Goal: Check status: Check status

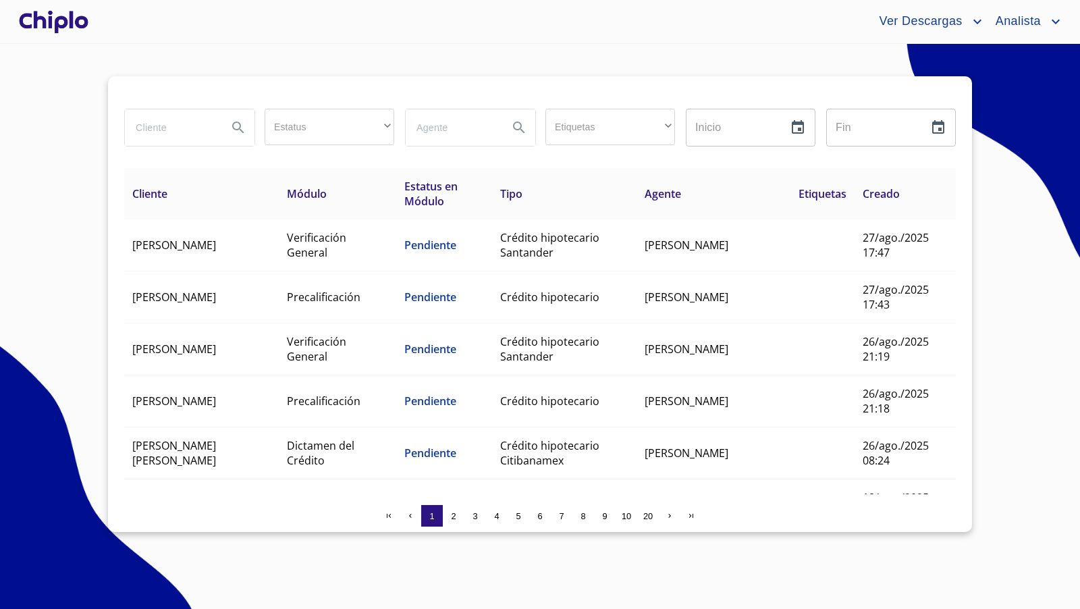
click at [169, 128] on input "search" at bounding box center [171, 127] width 92 height 36
type input "[PERSON_NAME]"
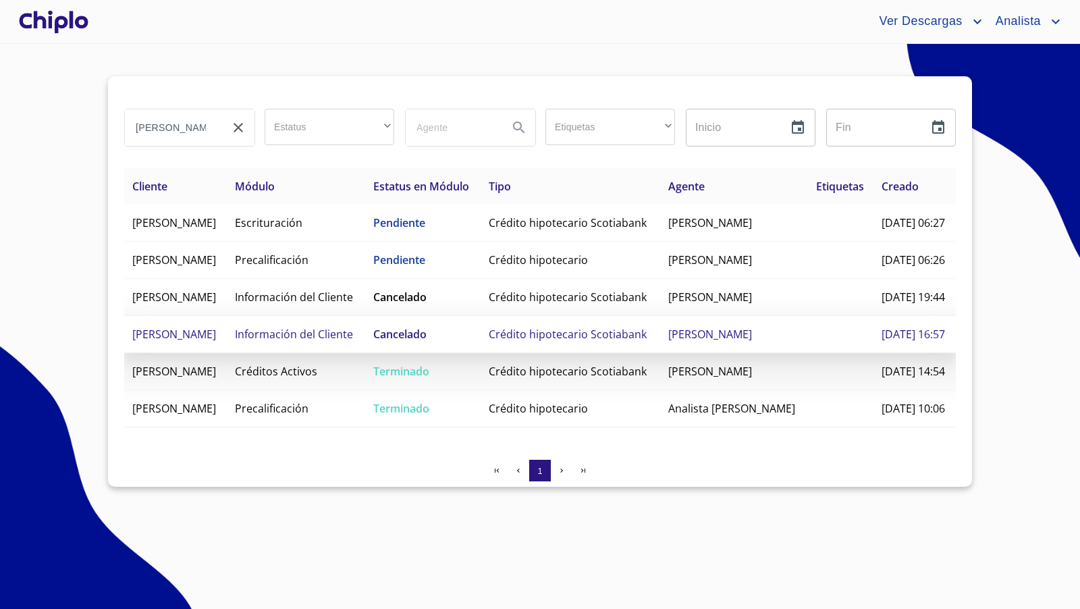
scroll to position [53, 0]
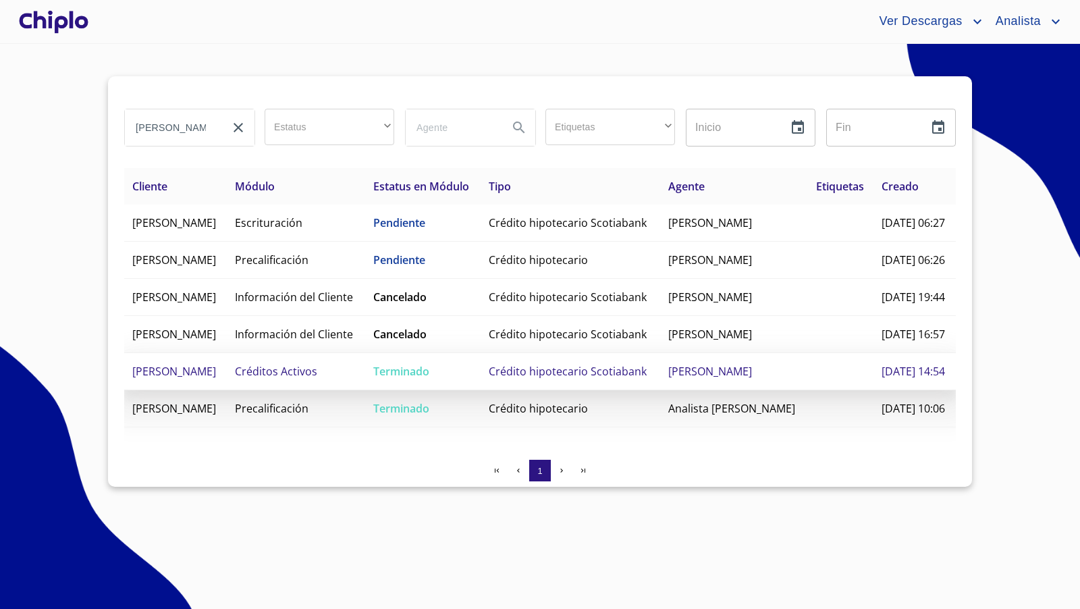
click at [568, 379] on span "Crédito hipotecario Scotiabank" at bounding box center [568, 371] width 158 height 15
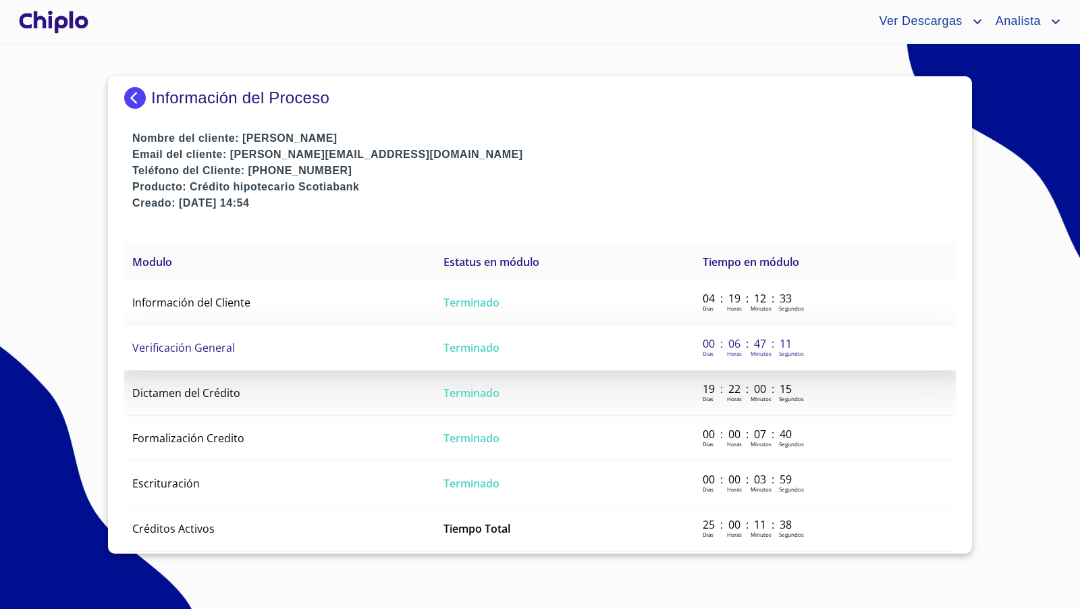
click at [246, 351] on td "Verificación General" at bounding box center [279, 347] width 311 height 45
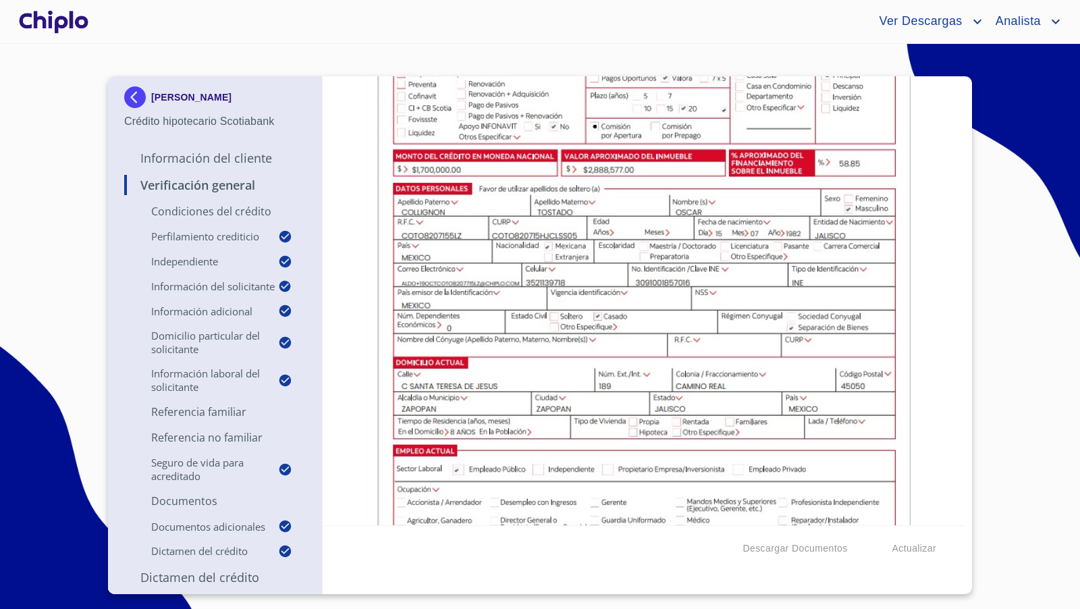
scroll to position [8758, 0]
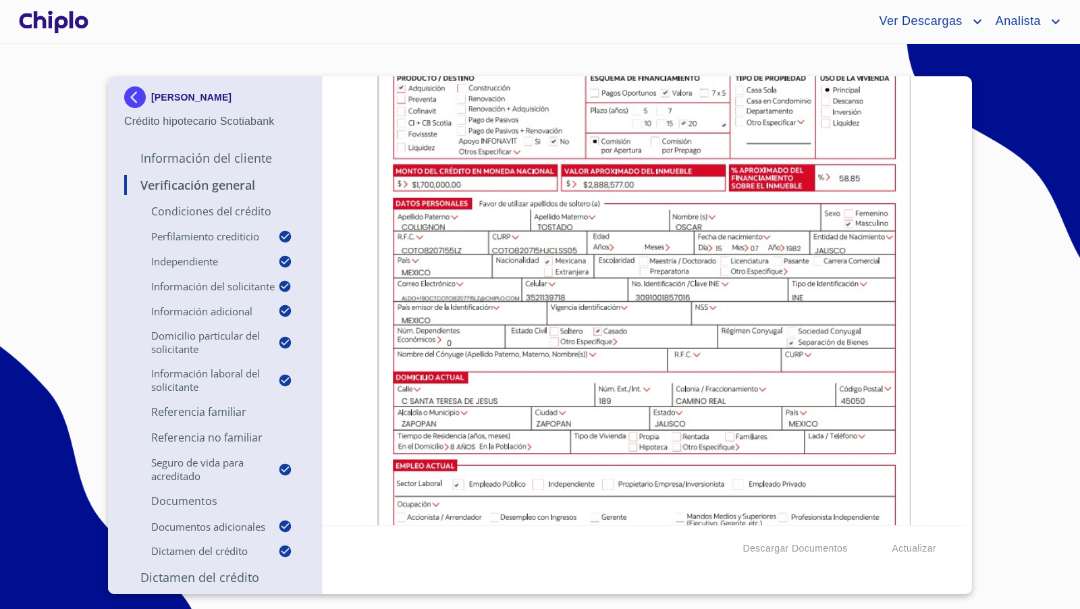
click at [129, 97] on img at bounding box center [137, 97] width 27 height 22
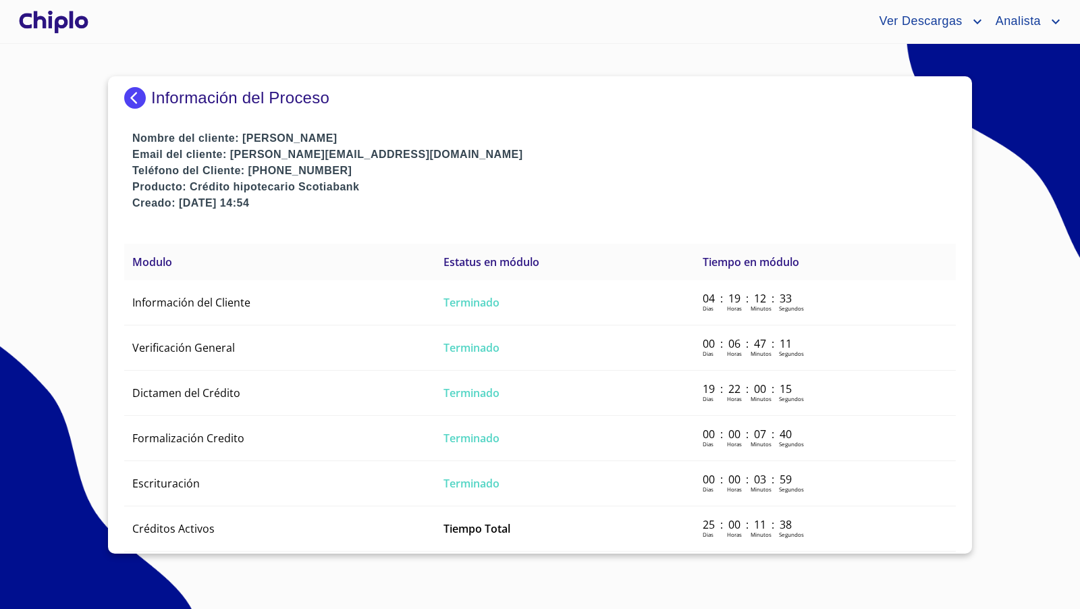
click at [133, 101] on img at bounding box center [137, 98] width 27 height 22
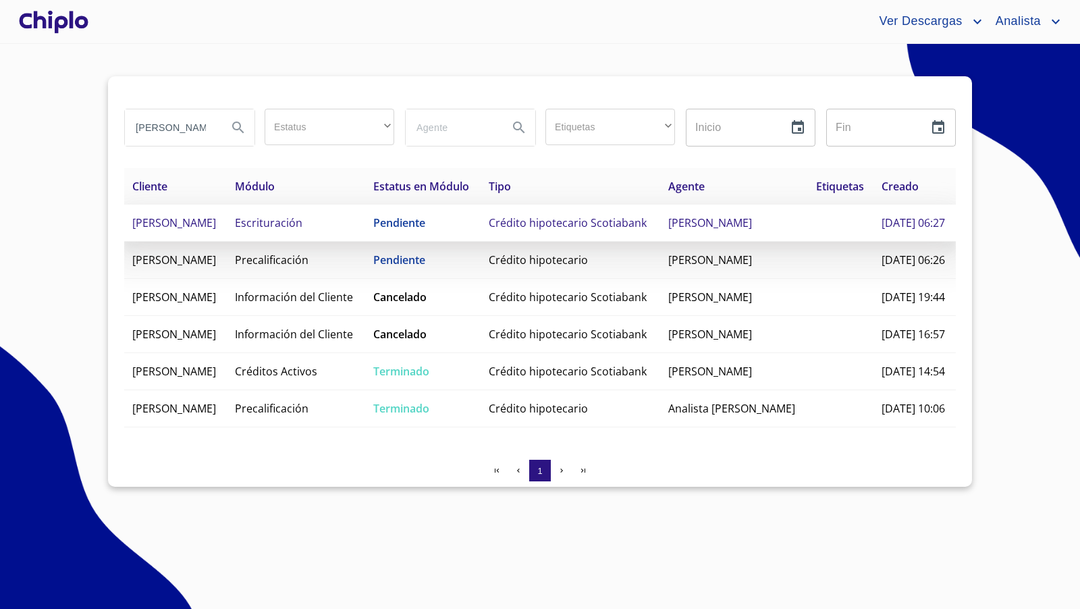
click at [554, 230] on span "Crédito hipotecario Scotiabank" at bounding box center [568, 222] width 158 height 15
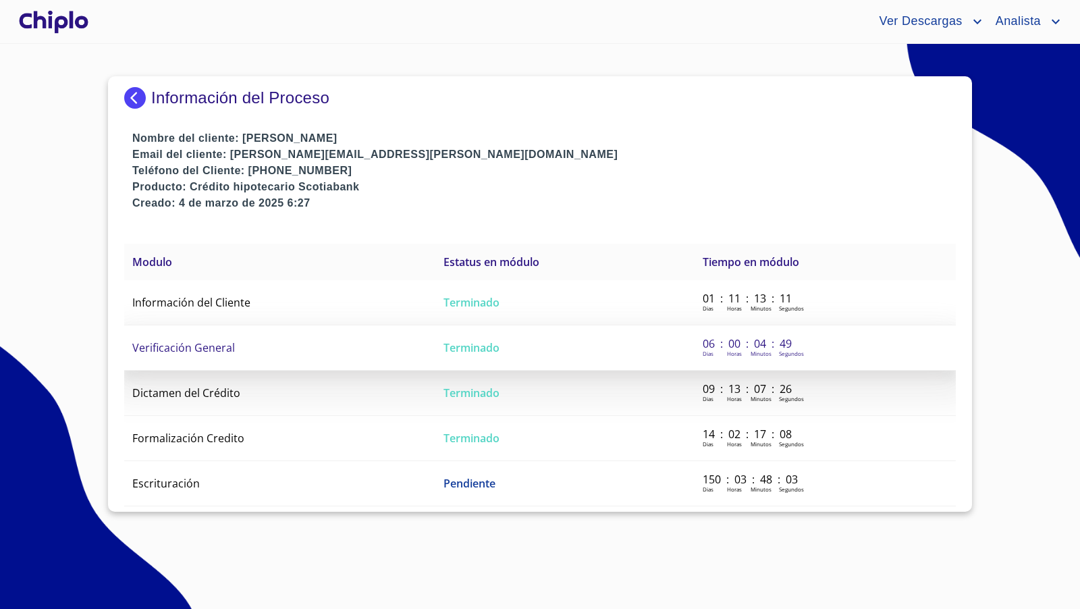
click at [282, 348] on td "Verificación General" at bounding box center [279, 347] width 311 height 45
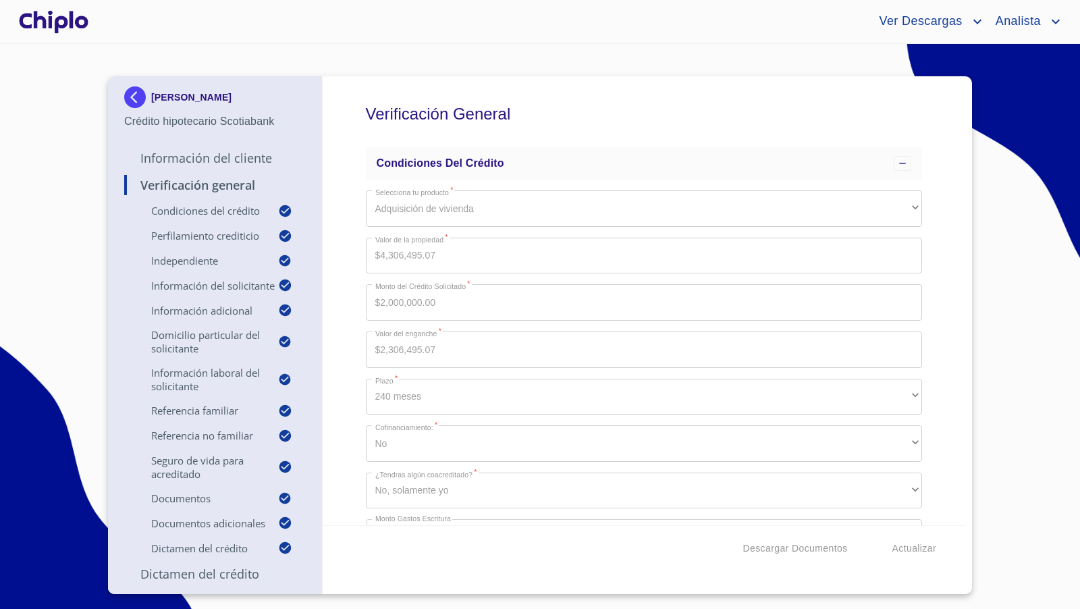
scroll to position [10839, 0]
